Goal: Task Accomplishment & Management: Manage account settings

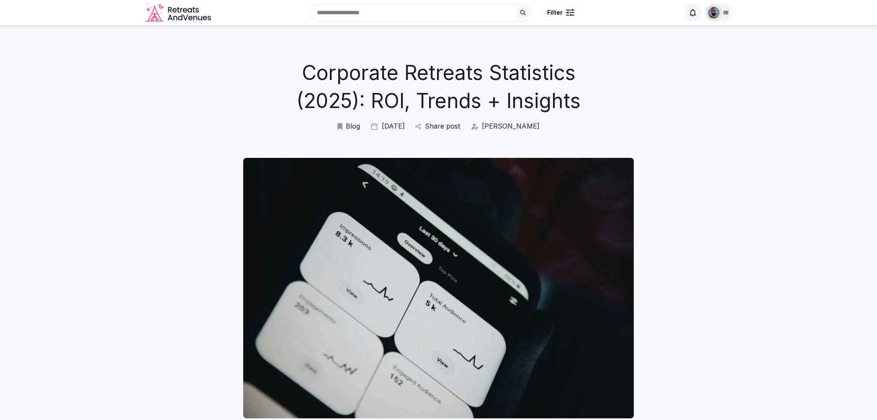
click at [725, 9] on icon at bounding box center [725, 12] width 7 height 7
click at [712, 78] on button "Staff admin" at bounding box center [647, 74] width 156 height 13
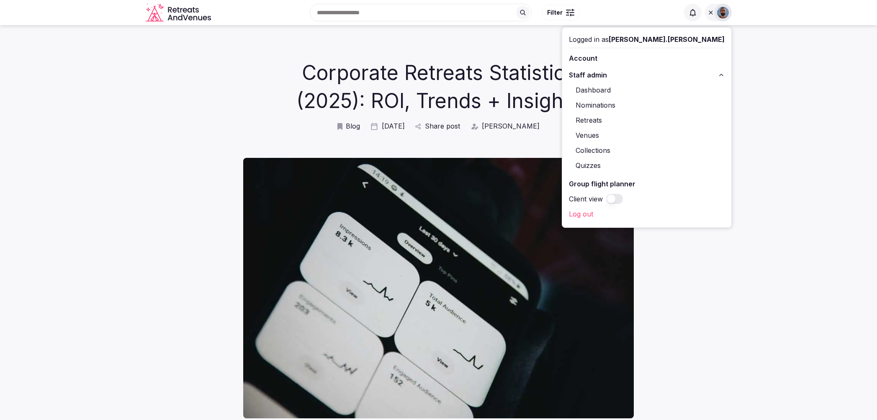
click at [686, 80] on button "Staff admin" at bounding box center [647, 74] width 156 height 13
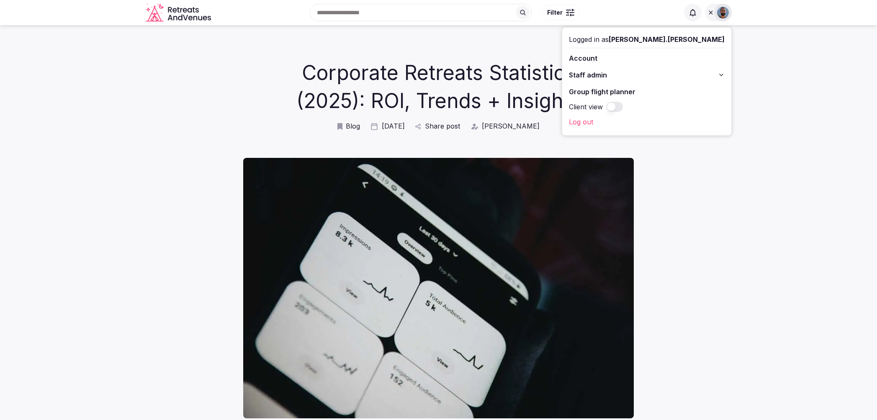
click at [711, 14] on icon at bounding box center [710, 12] width 4 height 4
drag, startPoint x: 708, startPoint y: 14, endPoint x: 707, endPoint y: 19, distance: 5.1
click at [708, 14] on img at bounding box center [714, 13] width 12 height 12
drag, startPoint x: 700, startPoint y: 74, endPoint x: 701, endPoint y: 79, distance: 4.8
click at [700, 74] on button "Staff admin" at bounding box center [647, 74] width 156 height 13
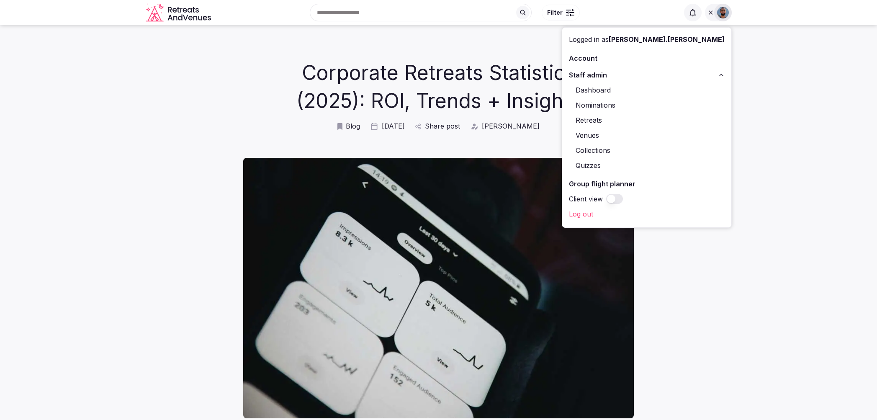
click at [666, 135] on link "Venues" at bounding box center [647, 134] width 156 height 13
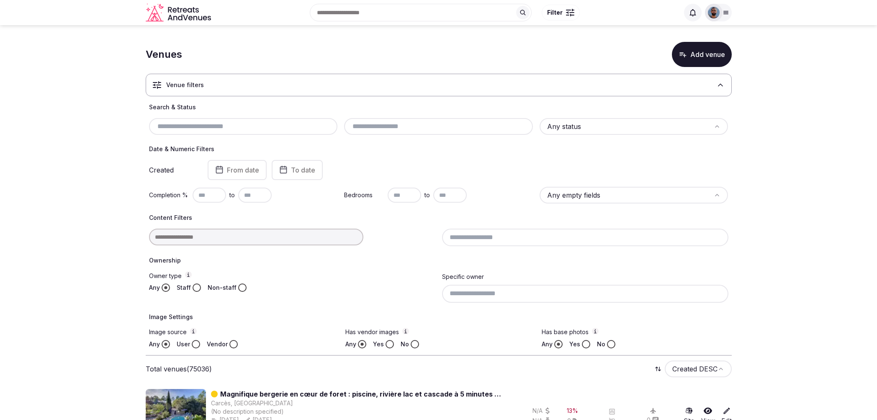
click at [713, 16] on img at bounding box center [714, 13] width 12 height 12
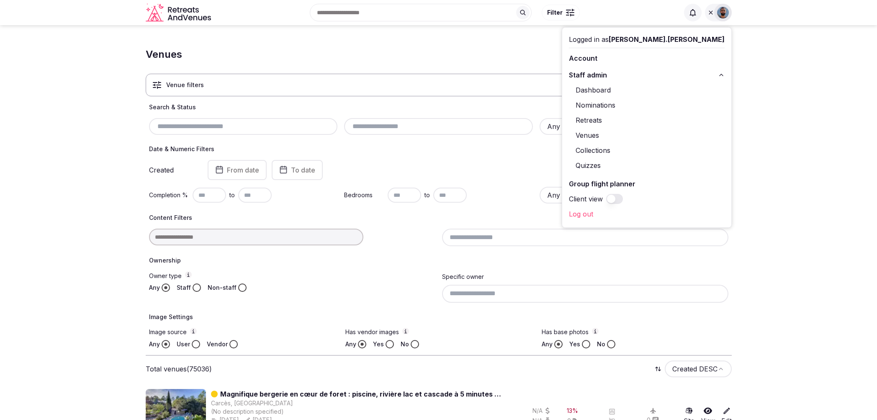
click at [662, 120] on link "Retreats" at bounding box center [647, 119] width 156 height 13
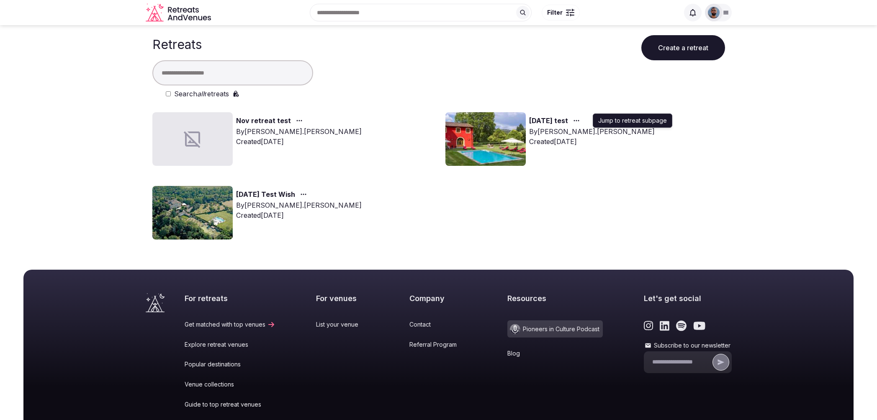
click at [583, 119] on div "button" at bounding box center [575, 121] width 15 height 10
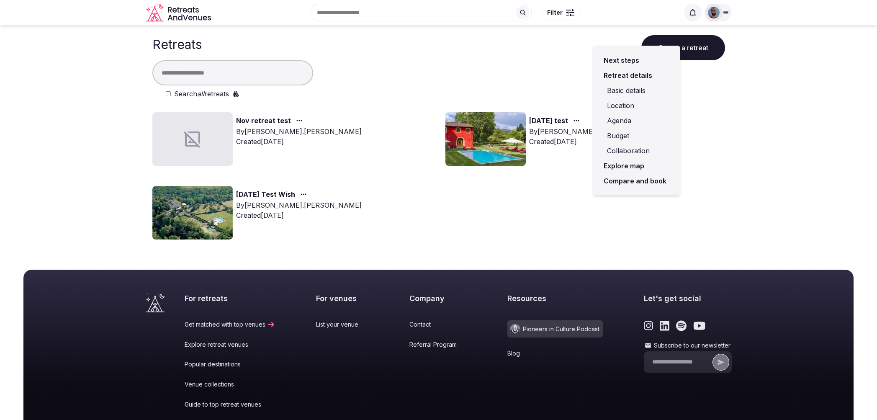
click at [632, 180] on link "Compare and book" at bounding box center [636, 180] width 73 height 15
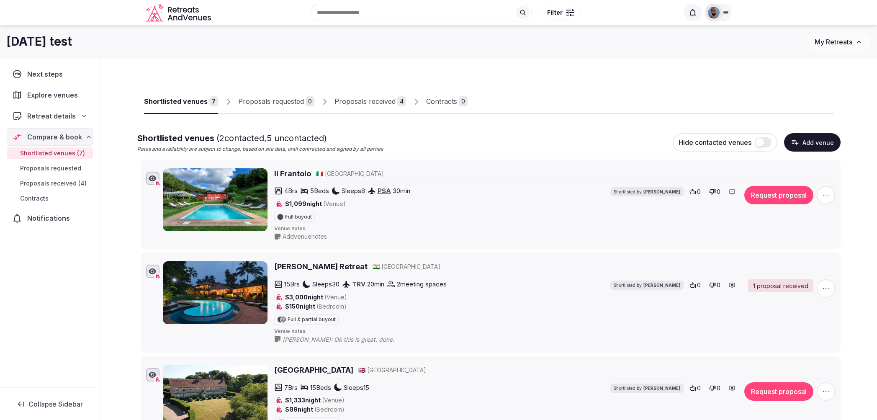
click at [825, 196] on icon "button" at bounding box center [825, 195] width 8 height 8
click at [784, 82] on div "Shortlisted venues 7 Proposals requested 0 Proposals received 4 Contracts 0" at bounding box center [489, 94] width 690 height 39
click at [828, 189] on span "button" at bounding box center [825, 195] width 18 height 18
click at [834, 142] on button "Mark as not a fit" at bounding box center [826, 143] width 70 height 13
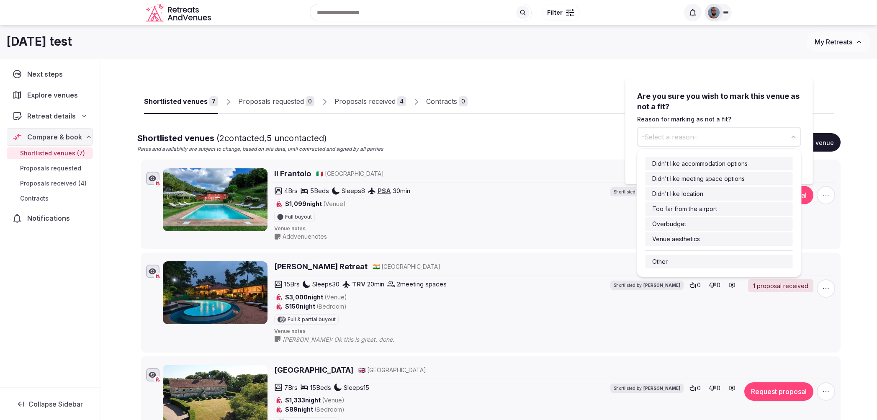
click at [765, 141] on button "-Select a reason-" at bounding box center [719, 137] width 164 height 20
click at [768, 138] on button "-Select a reason-" at bounding box center [719, 137] width 164 height 20
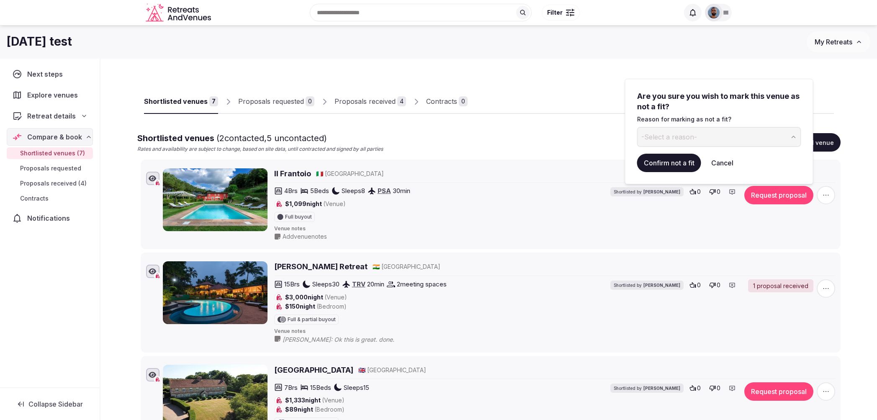
click at [660, 47] on div "[DATE] test" at bounding box center [407, 41] width 800 height 16
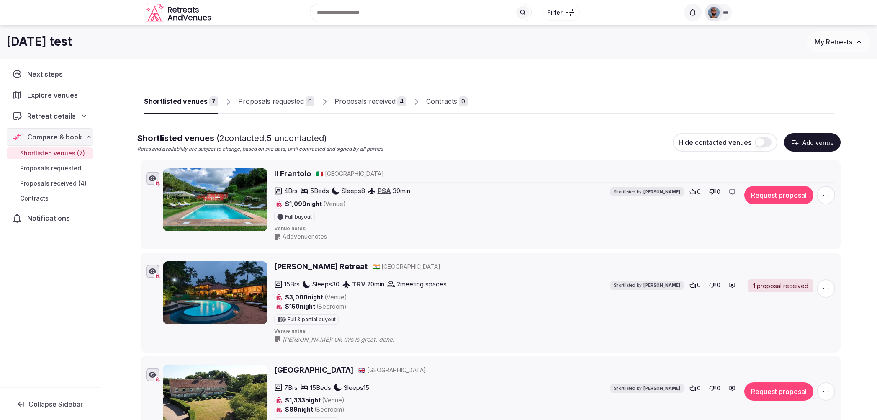
click at [819, 142] on button "Add venue" at bounding box center [812, 142] width 56 height 18
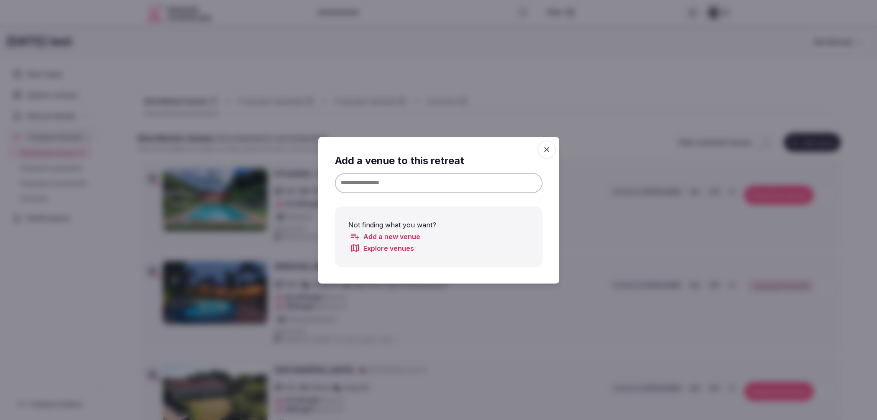
click at [431, 183] on input at bounding box center [439, 182] width 208 height 20
click at [495, 162] on h2 "Add a venue to this retreat" at bounding box center [439, 161] width 208 height 14
click at [542, 152] on icon "button" at bounding box center [546, 149] width 8 height 8
